Goal: Task Accomplishment & Management: Use online tool/utility

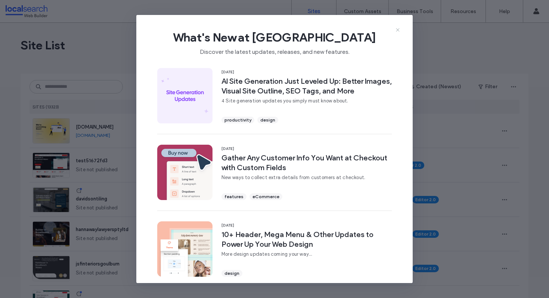
click at [398, 29] on use at bounding box center [397, 29] width 3 height 3
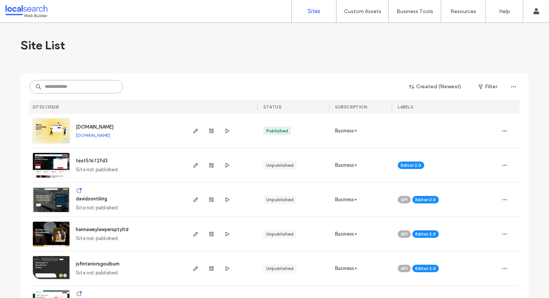
click at [81, 88] on input at bounding box center [76, 86] width 93 height 13
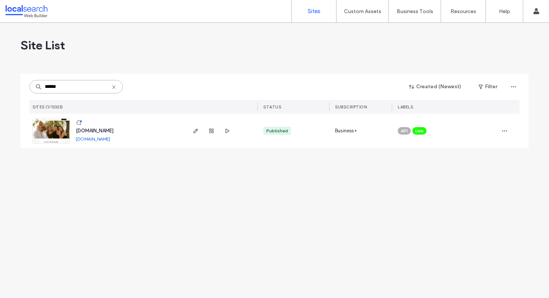
type input "******"
click at [55, 124] on img at bounding box center [51, 143] width 37 height 51
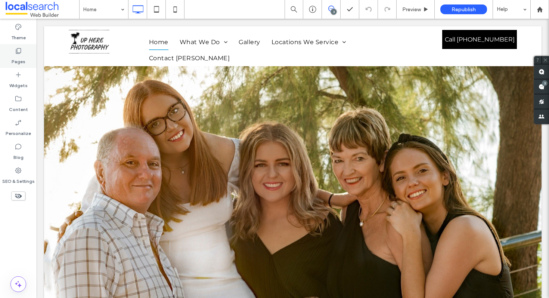
click at [19, 52] on icon at bounding box center [18, 50] width 7 height 7
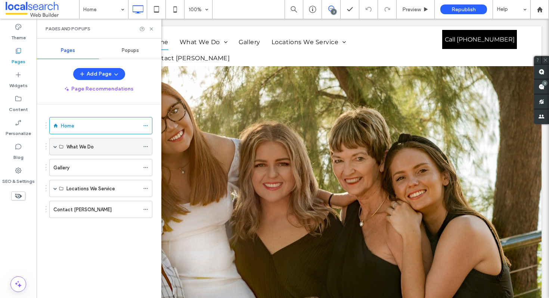
click at [56, 145] on span at bounding box center [55, 147] width 4 height 4
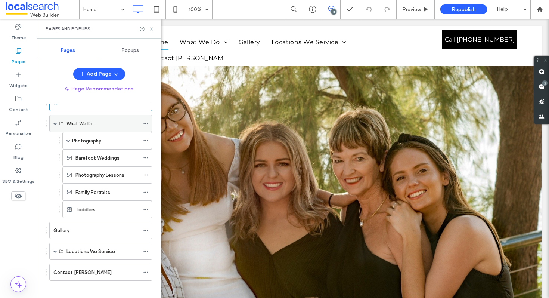
scroll to position [28, 0]
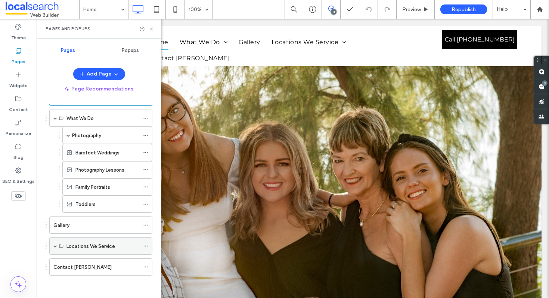
click at [55, 245] on span at bounding box center [55, 246] width 4 height 4
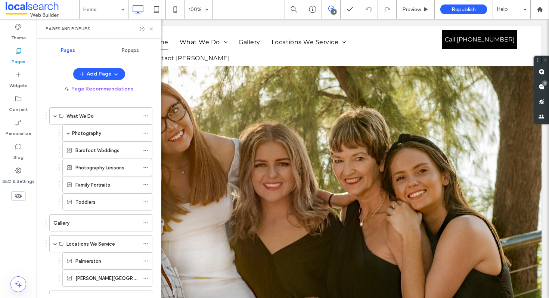
scroll to position [0, 0]
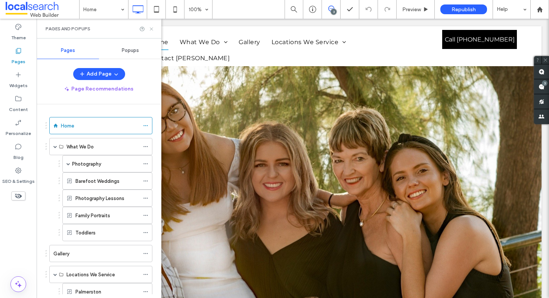
click at [151, 30] on icon at bounding box center [152, 29] width 6 height 6
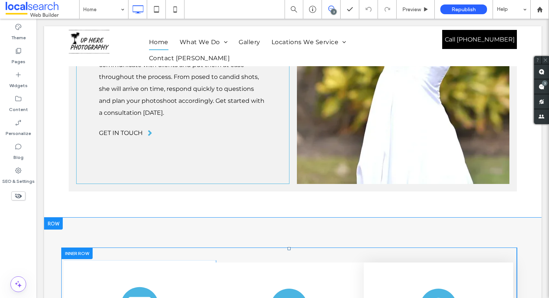
scroll to position [1130, 0]
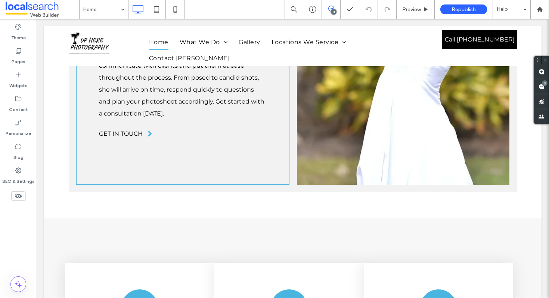
click at [330, 8] on icon at bounding box center [331, 9] width 6 height 6
click at [331, 8] on icon at bounding box center [331, 9] width 6 height 6
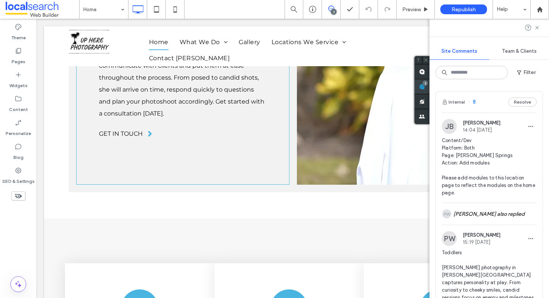
click at [545, 86] on div "Site Comments Team & Clients Filter Internal 8 Resolve JB [PERSON_NAME] 14:04 […" at bounding box center [490, 158] width 120 height 279
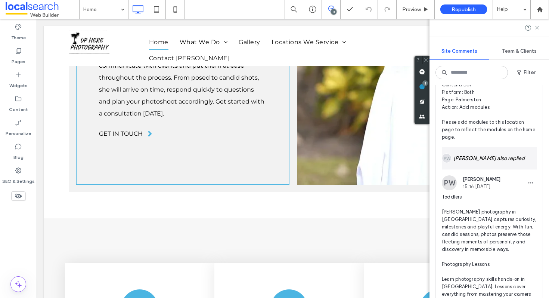
scroll to position [382, 0]
click at [486, 151] on div "[PERSON_NAME] also replied" at bounding box center [489, 157] width 95 height 22
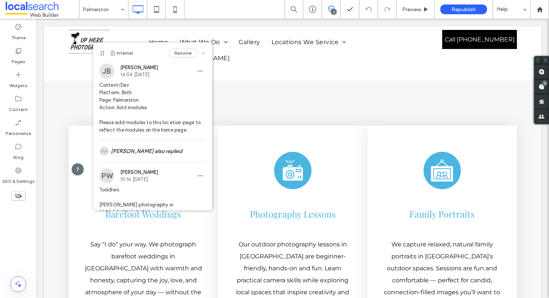
click at [201, 53] on use at bounding box center [202, 52] width 3 height 3
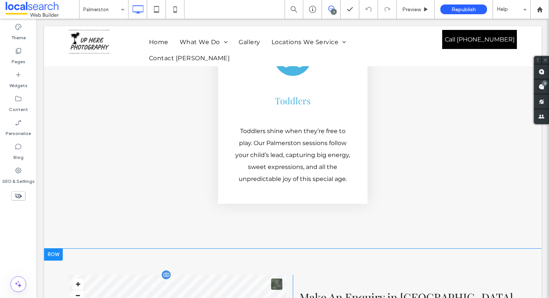
scroll to position [2214, 0]
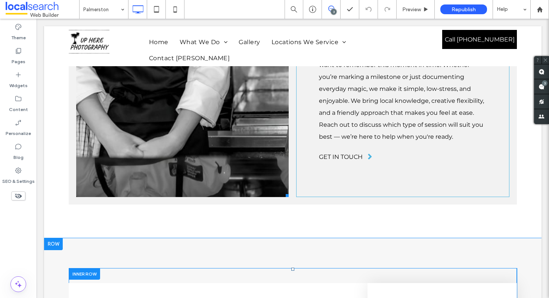
scroll to position [1708, 0]
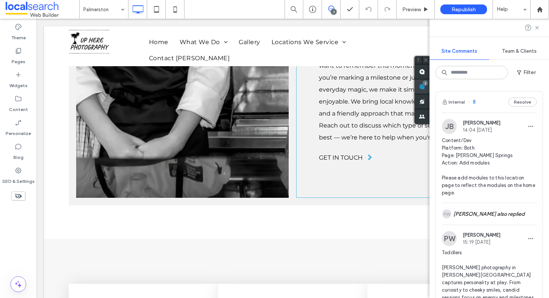
click at [543, 84] on div "Site Comments Team & Clients Filter Internal 8 Resolve JB [PERSON_NAME] 14:04 […" at bounding box center [490, 158] width 120 height 279
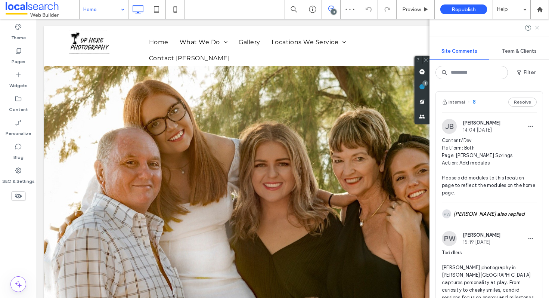
click at [539, 27] on icon at bounding box center [537, 28] width 6 height 6
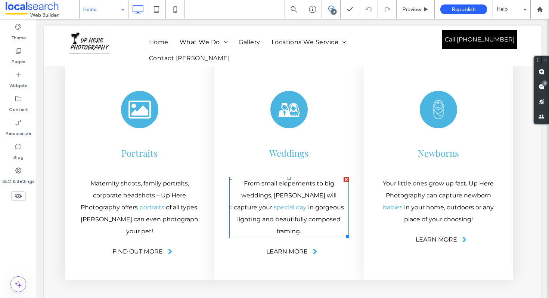
scroll to position [1328, 0]
